Goal: Book appointment/travel/reservation

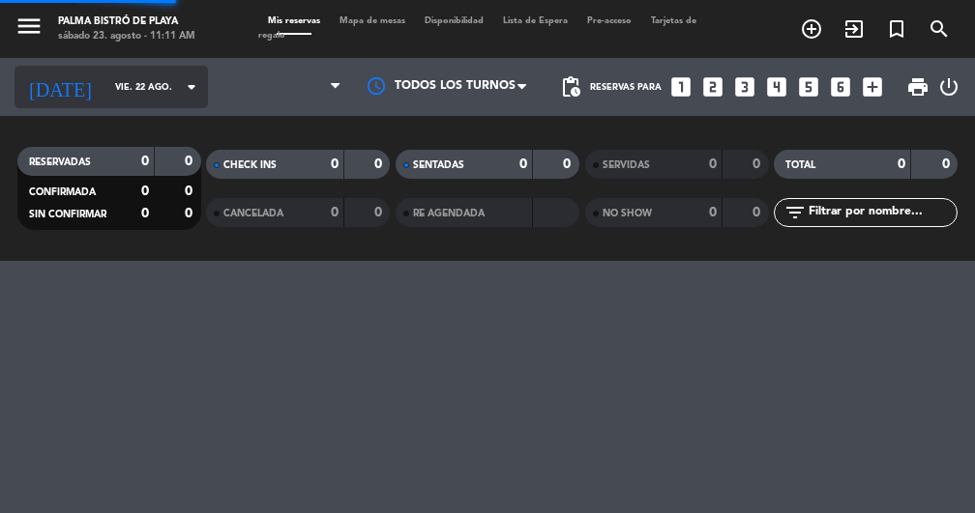
click at [149, 90] on input "vie. 22 ago." at bounding box center [167, 88] width 125 height 30
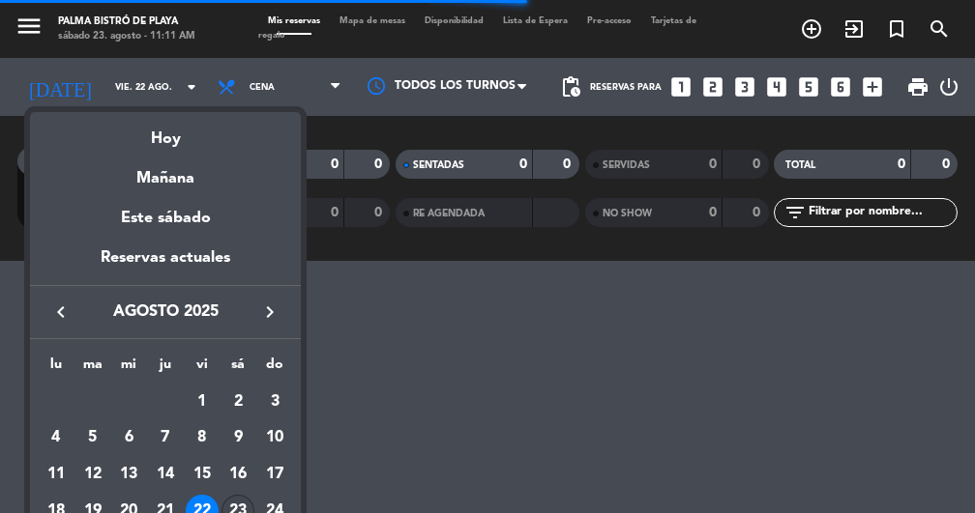
click at [244, 497] on div "23" at bounding box center [237, 511] width 33 height 33
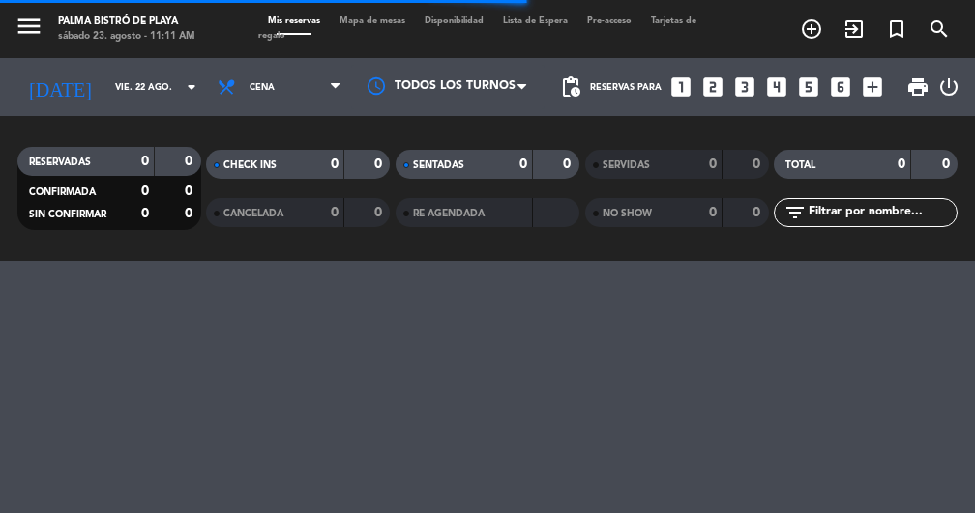
type input "sáb. 23 ago."
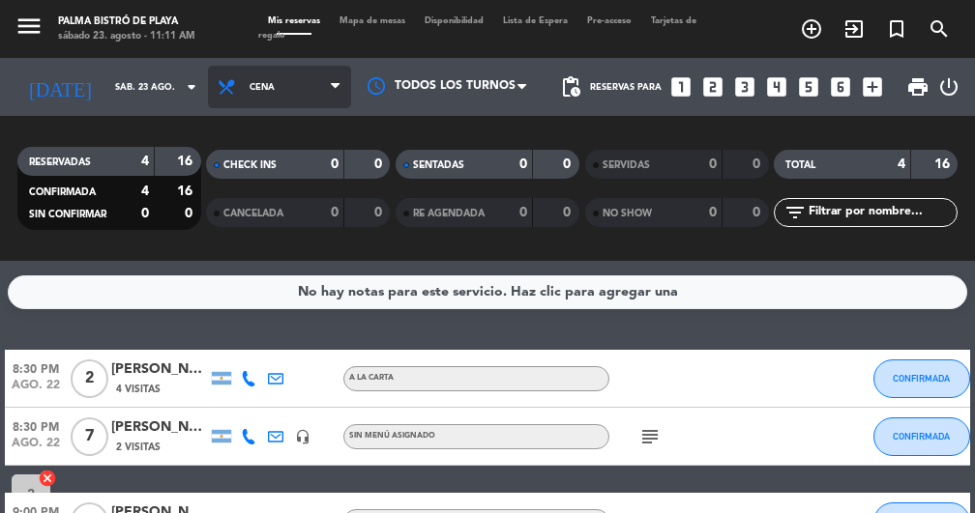
click at [262, 86] on span "Cena" at bounding box center [279, 87] width 143 height 43
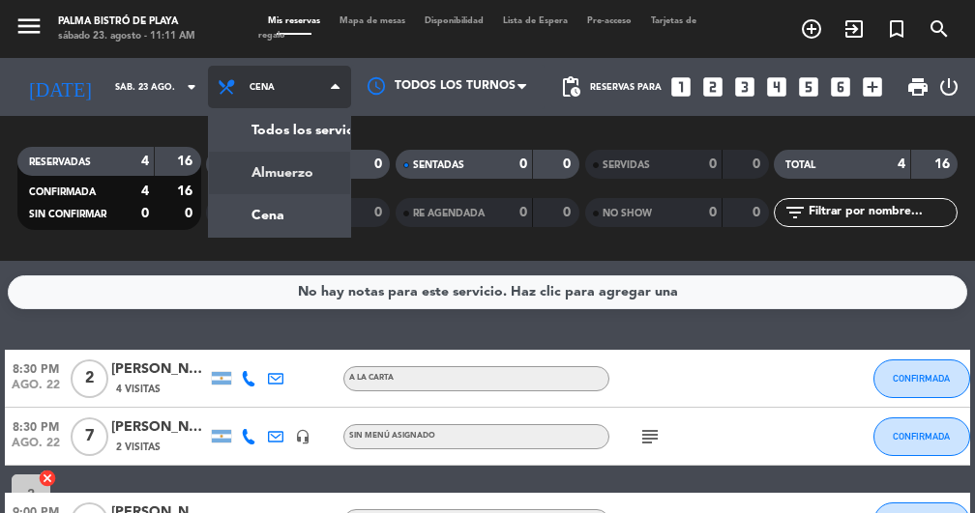
click at [252, 166] on div "menu Palma Bistró de Playa [DATE] 23. agosto - 11:11 AM Mis reservas Mapa de me…" at bounding box center [487, 130] width 975 height 261
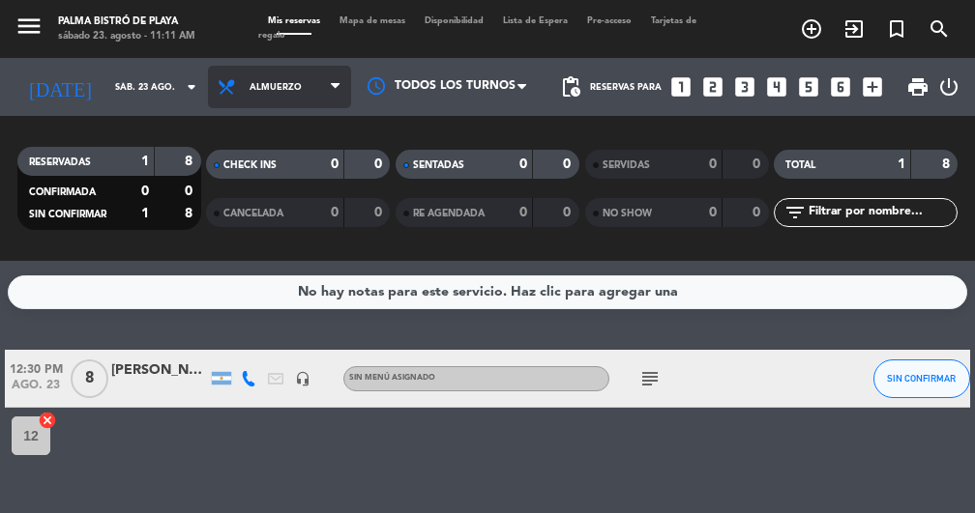
click at [269, 80] on span "Almuerzo" at bounding box center [279, 87] width 143 height 43
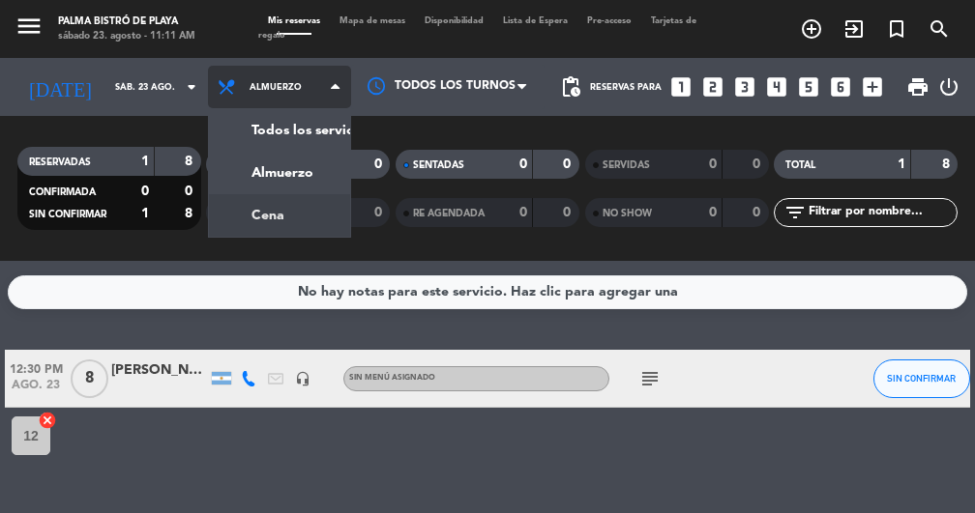
click at [246, 212] on div "menu Palma Bistró de Playa [DATE] 23. agosto - 11:11 AM Mis reservas Mapa de me…" at bounding box center [487, 130] width 975 height 261
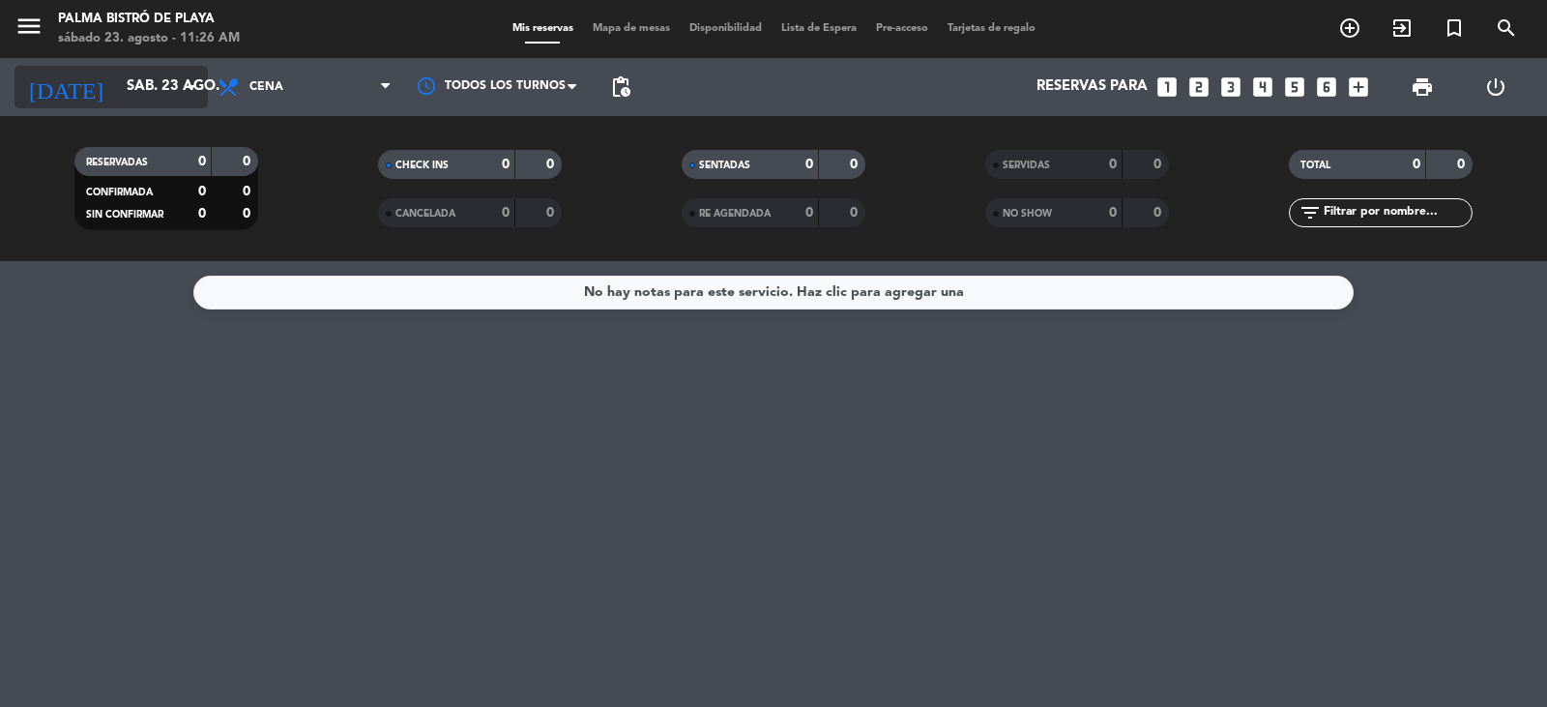
click at [181, 86] on icon "arrow_drop_down" at bounding box center [191, 86] width 23 height 23
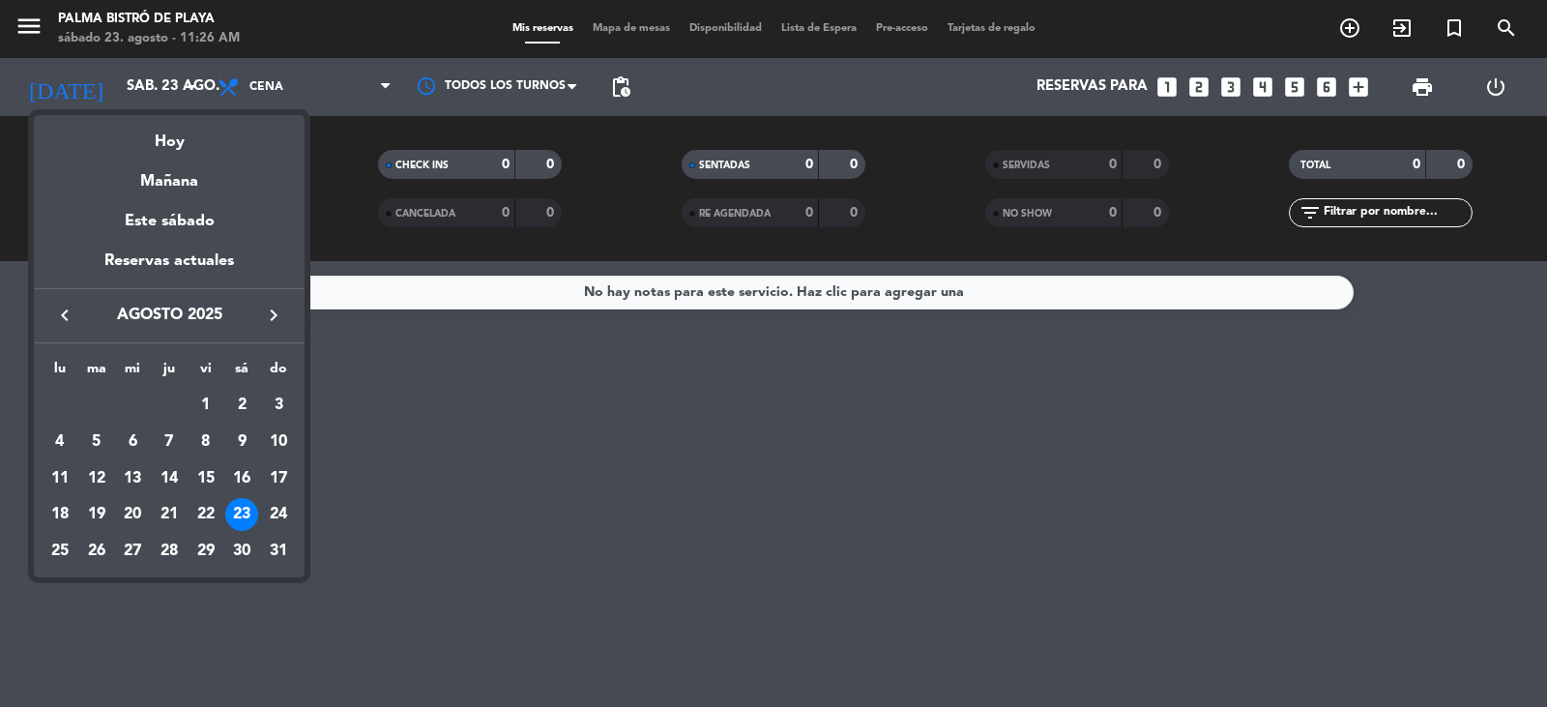
click at [244, 511] on div "23" at bounding box center [241, 514] width 33 height 33
